Goal: Transaction & Acquisition: Book appointment/travel/reservation

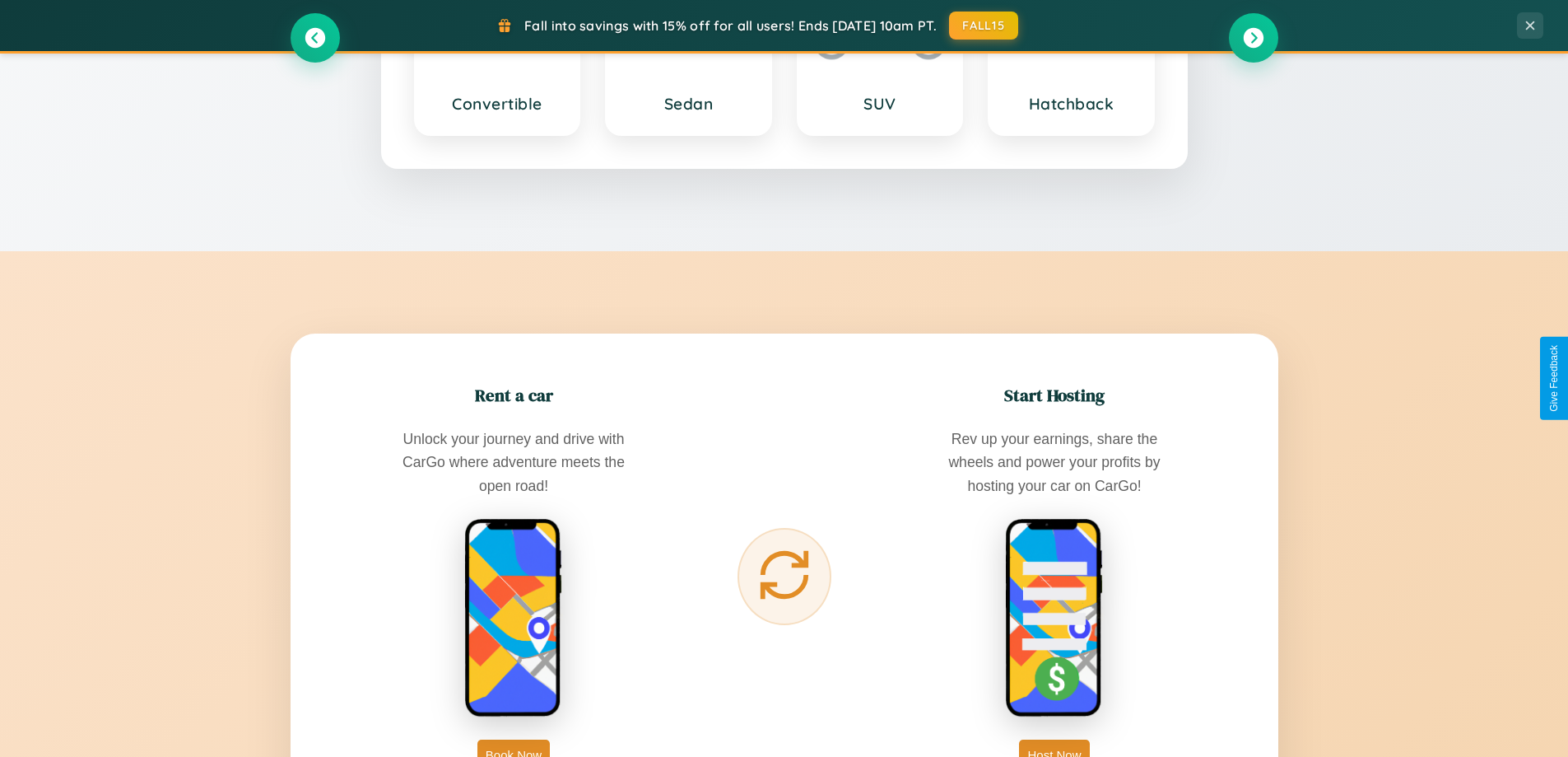
scroll to position [2647, 0]
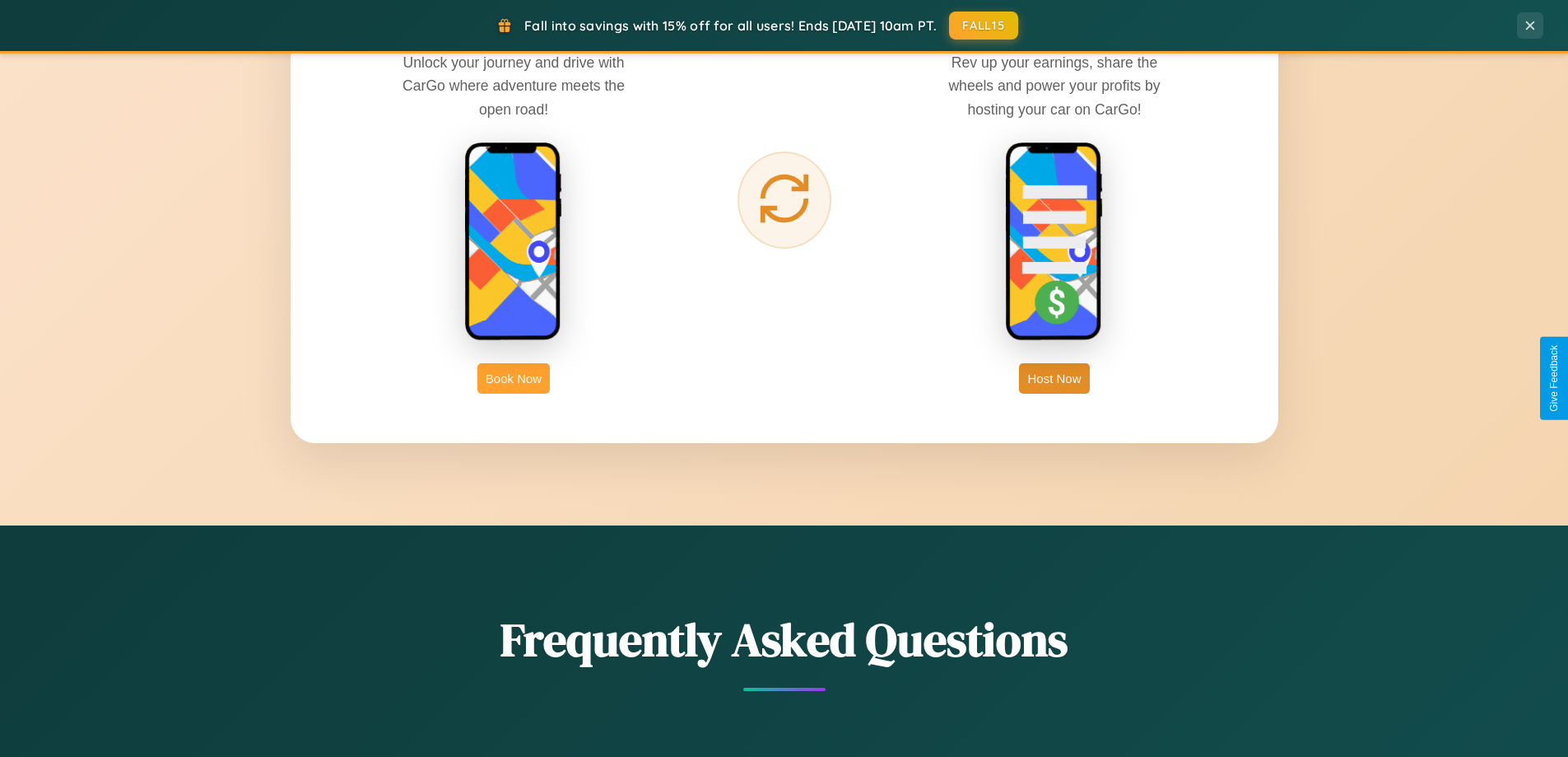
click at [514, 378] on button "Book Now" at bounding box center [514, 378] width 72 height 31
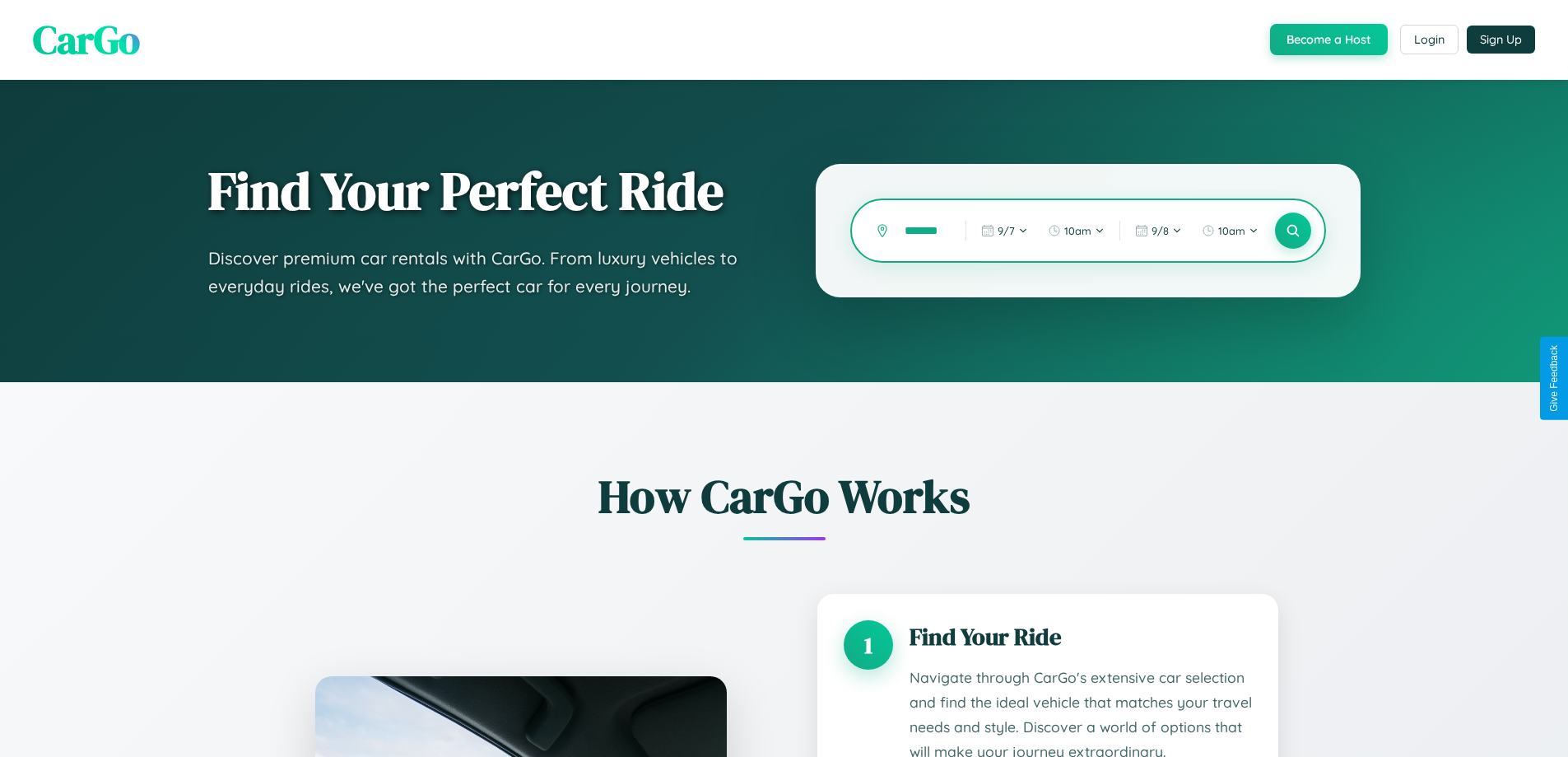
scroll to position [2587, 0]
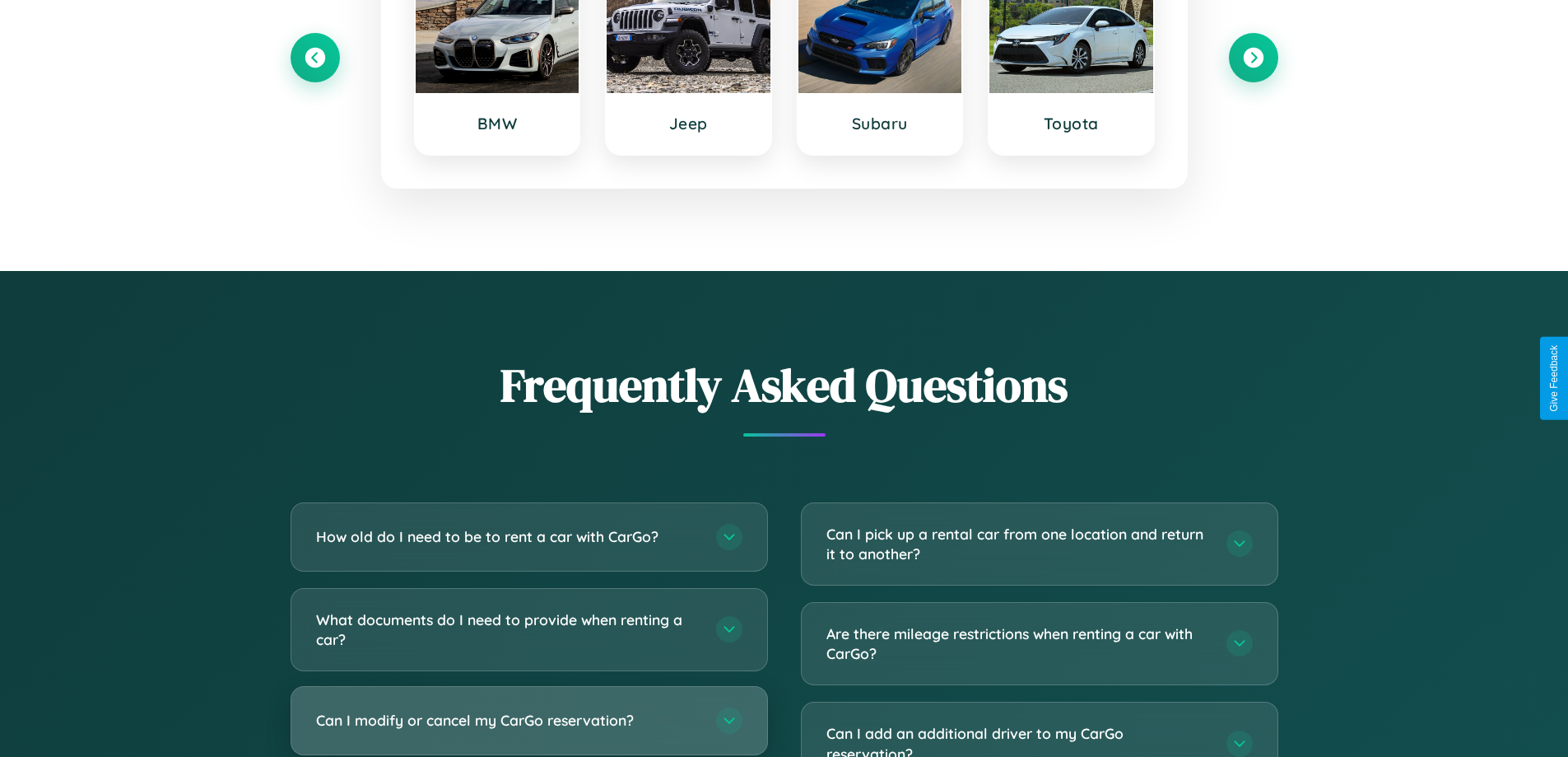
type input "*******"
click at [529, 721] on h3 "Can I modify or cancel my CarGo reservation?" at bounding box center [507, 720] width 384 height 20
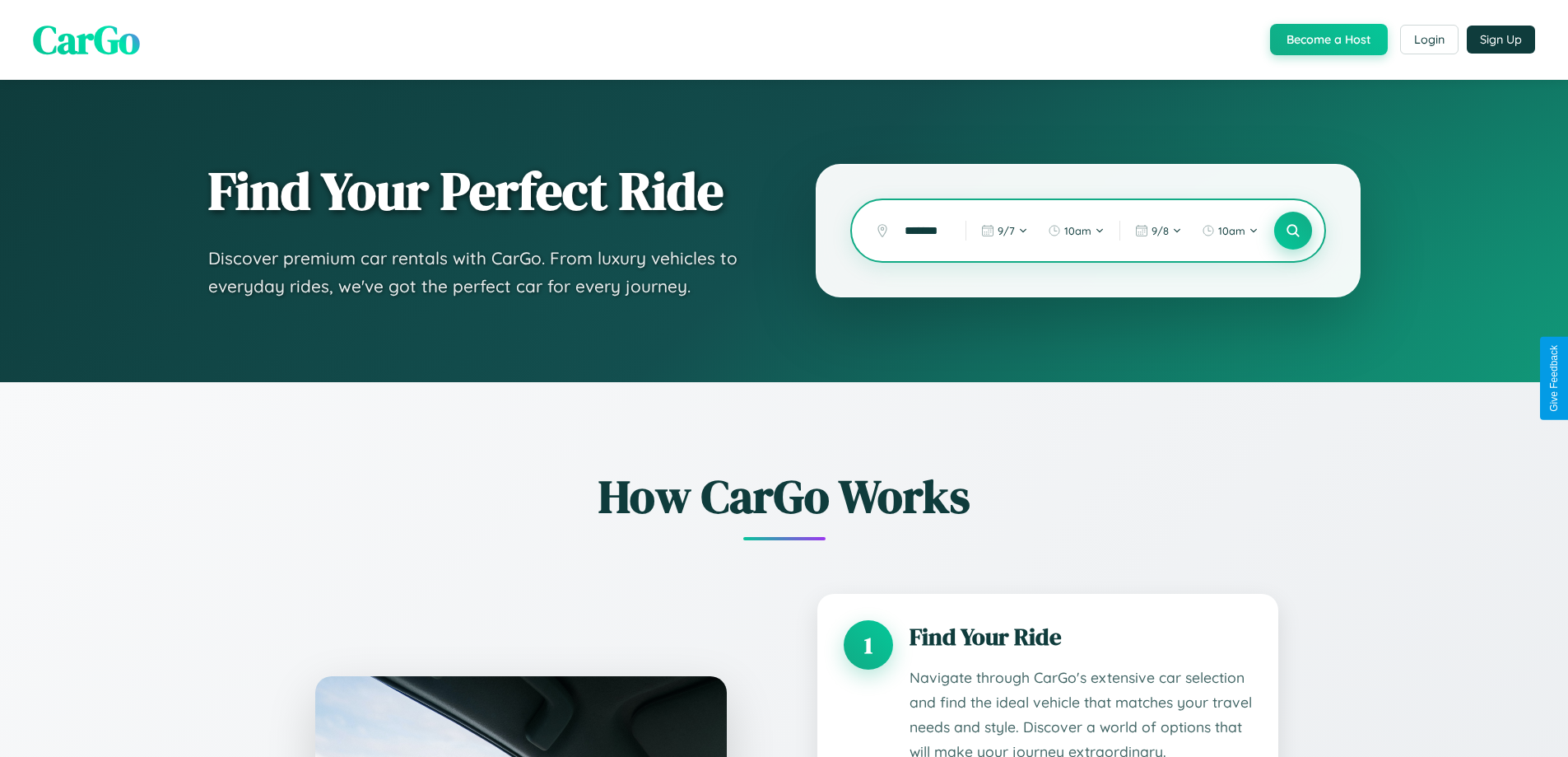
click at [1293, 231] on icon at bounding box center [1293, 231] width 16 height 16
